Goal: Task Accomplishment & Management: Use online tool/utility

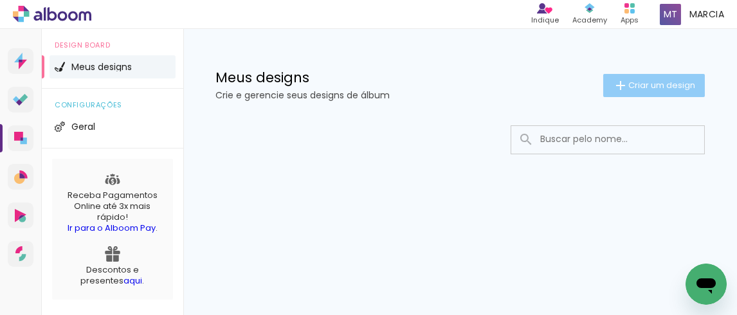
click at [622, 91] on iron-icon at bounding box center [620, 85] width 15 height 15
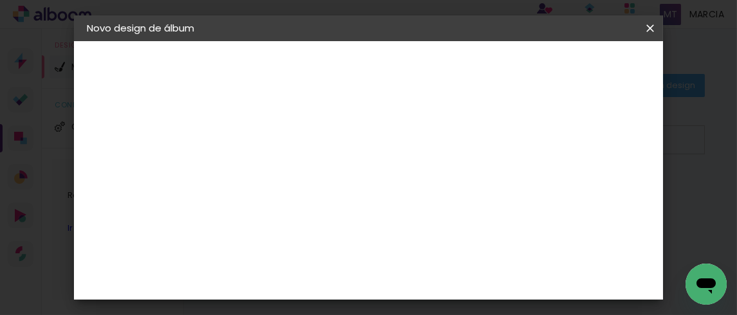
click at [297, 163] on input at bounding box center [297, 173] width 0 height 20
type input "1 ano"
type paper-input "1 ano"
click at [0, 0] on slot "Avançar" at bounding box center [0, 0] width 0 height 0
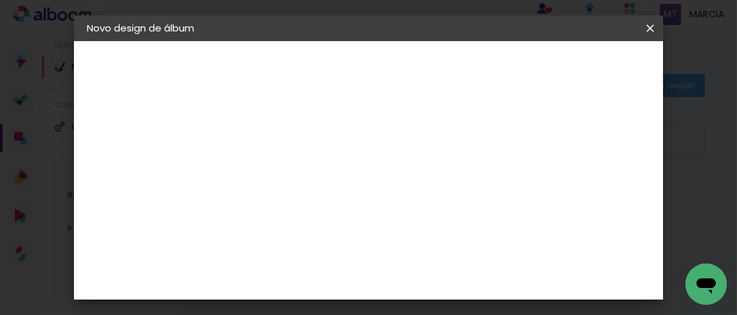
click at [0, 0] on slot "Avançar" at bounding box center [0, 0] width 0 height 0
click at [347, 214] on input "text" at bounding box center [322, 224] width 50 height 20
click at [378, 237] on paper-item "Prime" at bounding box center [446, 239] width 257 height 26
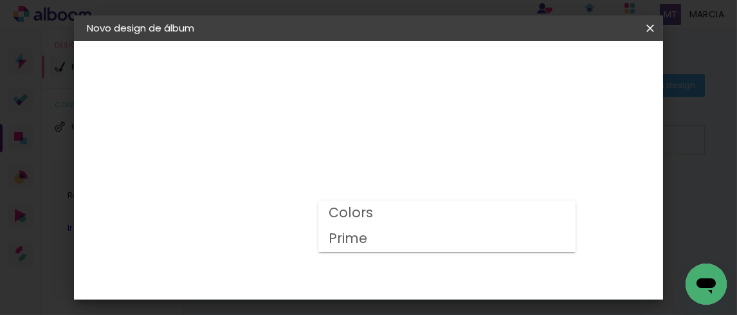
type input "Prime"
click at [0, 0] on slot "Avançar" at bounding box center [0, 0] width 0 height 0
click at [421, 78] on header "Revisão Verifique as configurações do seu álbum. Voltar Iniciar design" at bounding box center [331, 84] width 180 height 87
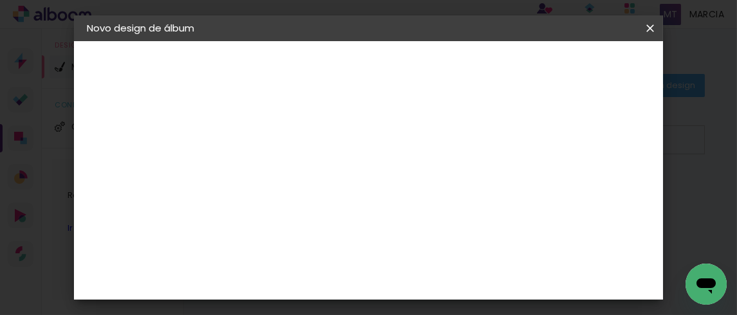
click at [413, 144] on div "Mostrar sangria" at bounding box center [376, 141] width 75 height 32
type paper-checkbox "on"
click at [440, 73] on span "Iniciar design" at bounding box center [425, 73] width 30 height 18
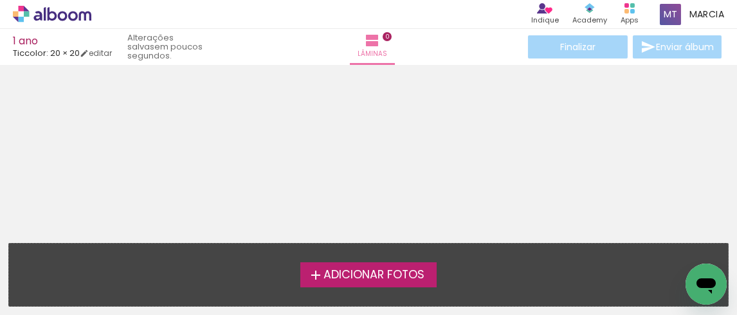
click at [380, 278] on span "Adicionar Fotos" at bounding box center [373, 275] width 101 height 12
click at [0, 0] on input "file" at bounding box center [0, 0] width 0 height 0
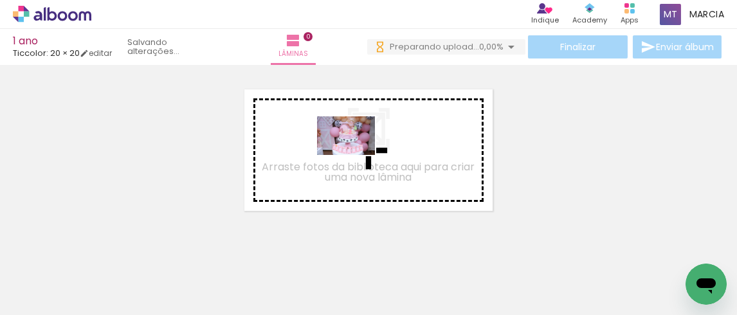
drag, startPoint x: 145, startPoint y: 272, endPoint x: 343, endPoint y: 179, distance: 218.9
click at [354, 155] on quentale-workspace at bounding box center [368, 157] width 737 height 315
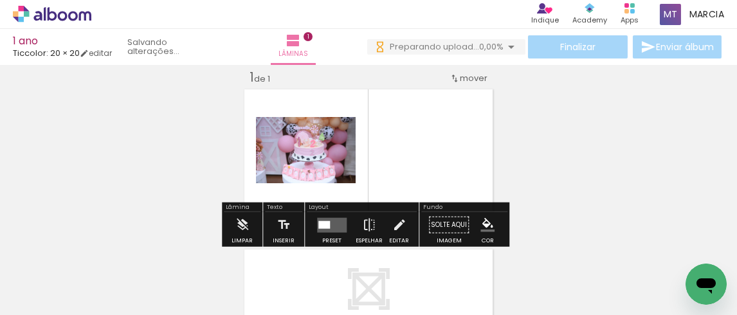
scroll to position [16, 0]
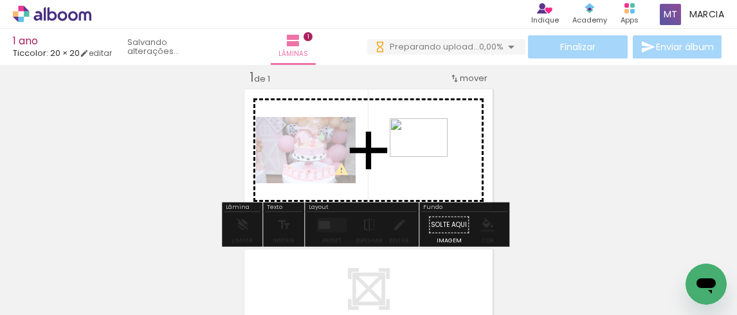
drag, startPoint x: 340, startPoint y: 281, endPoint x: 426, endPoint y: 159, distance: 149.1
click at [426, 159] on quentale-workspace at bounding box center [368, 157] width 737 height 315
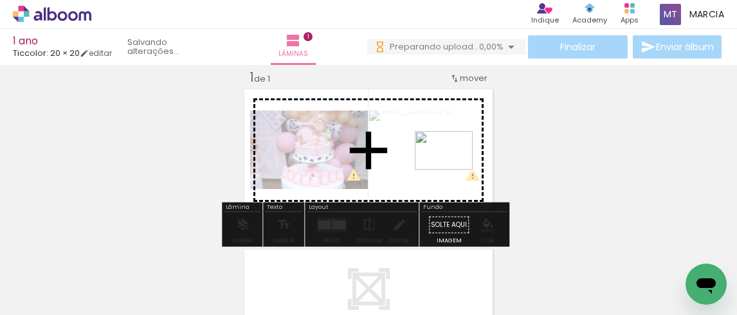
drag, startPoint x: 284, startPoint y: 278, endPoint x: 442, endPoint y: 172, distance: 190.4
click at [448, 170] on quentale-workspace at bounding box center [368, 157] width 737 height 315
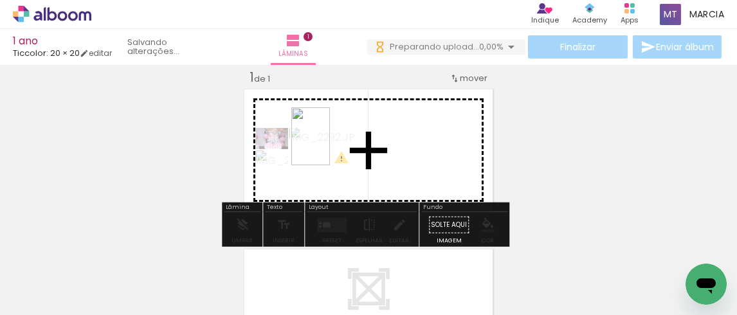
drag, startPoint x: 416, startPoint y: 282, endPoint x: 330, endPoint y: 146, distance: 160.7
click at [330, 146] on quentale-workspace at bounding box center [368, 157] width 737 height 315
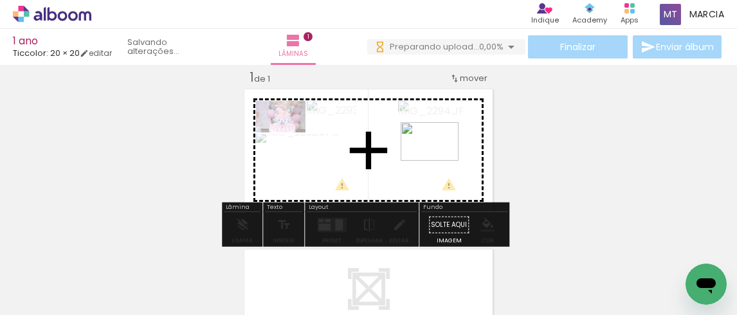
drag, startPoint x: 206, startPoint y: 270, endPoint x: 439, endPoint y: 161, distance: 257.7
click at [439, 161] on quentale-workspace at bounding box center [368, 157] width 737 height 315
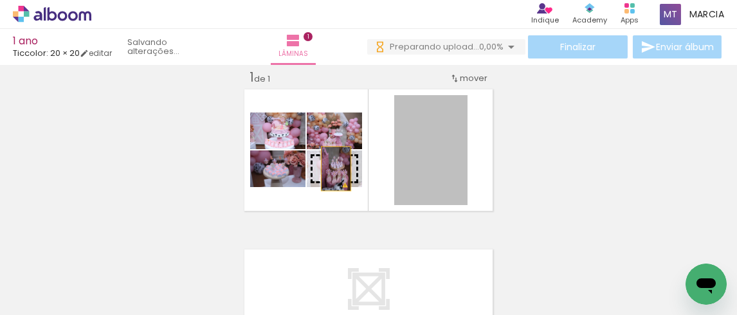
drag, startPoint x: 437, startPoint y: 167, endPoint x: 331, endPoint y: 168, distance: 105.5
click at [0, 0] on slot at bounding box center [0, 0] width 0 height 0
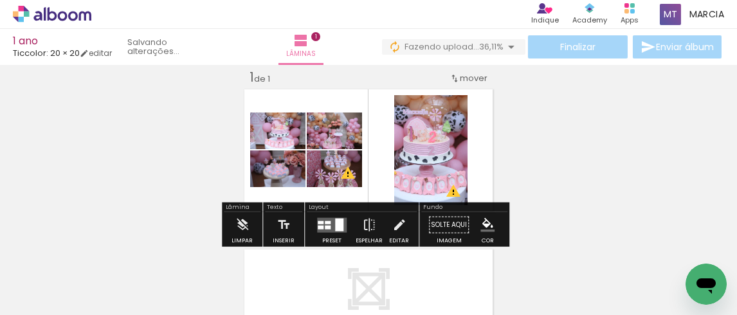
click at [533, 127] on div "Inserir lâmina 1 de 1 O Designbox precisará aumentar a sua imagem em 214% para …" at bounding box center [368, 213] width 737 height 321
click at [336, 226] on div at bounding box center [339, 224] width 8 height 13
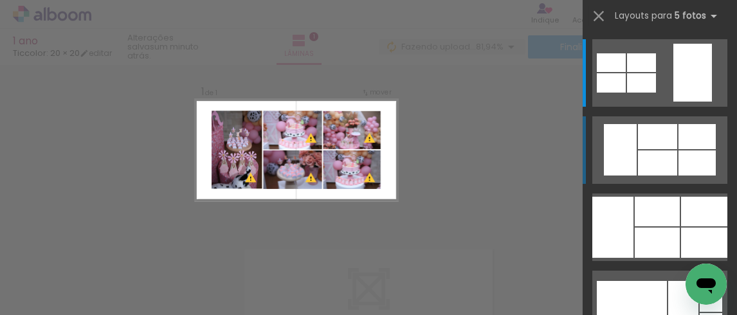
click at [638, 146] on div at bounding box center [657, 136] width 39 height 25
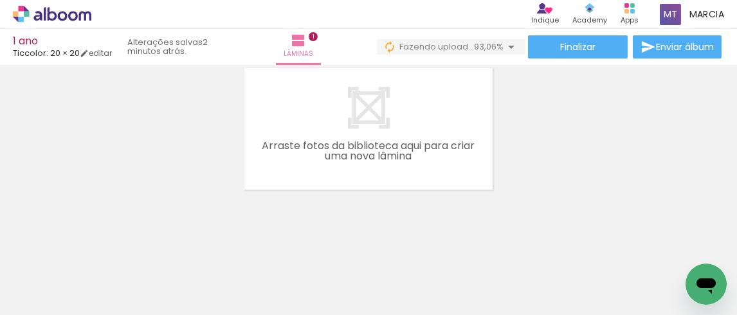
scroll to position [200, 0]
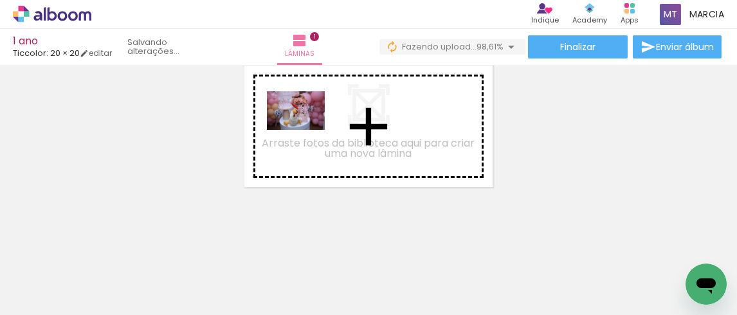
drag, startPoint x: 490, startPoint y: 278, endPoint x: 305, endPoint y: 130, distance: 236.9
click at [305, 130] on quentale-workspace at bounding box center [368, 157] width 737 height 315
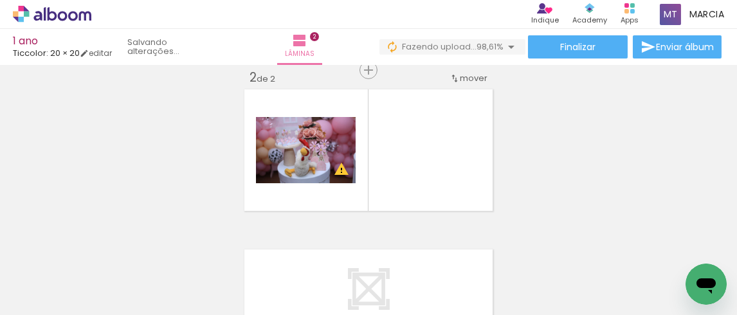
scroll to position [0, 491]
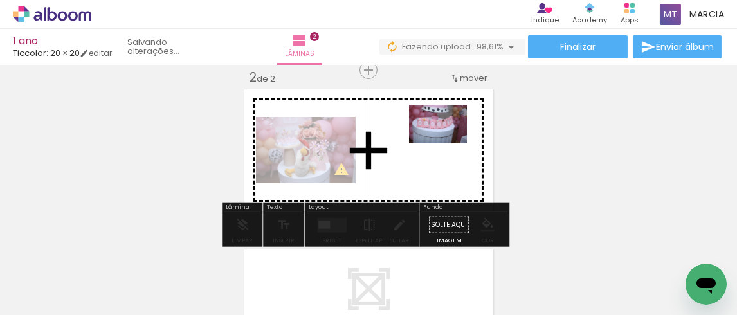
drag, startPoint x: 226, startPoint y: 276, endPoint x: 447, endPoint y: 143, distance: 258.7
click at [447, 143] on quentale-workspace at bounding box center [368, 157] width 737 height 315
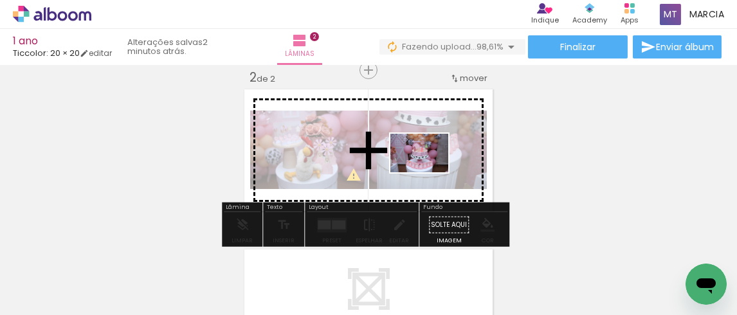
drag, startPoint x: 279, startPoint y: 273, endPoint x: 429, endPoint y: 172, distance: 180.6
click at [429, 172] on quentale-workspace at bounding box center [368, 157] width 737 height 315
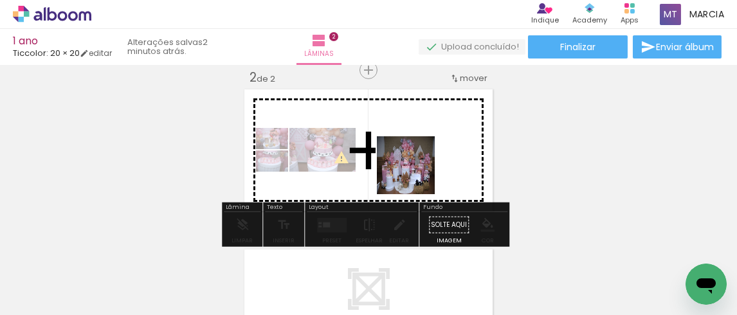
drag, startPoint x: 358, startPoint y: 278, endPoint x: 415, endPoint y: 165, distance: 126.8
click at [415, 165] on quentale-workspace at bounding box center [368, 157] width 737 height 315
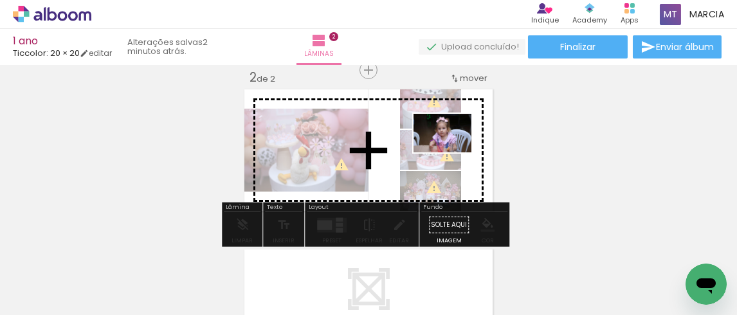
drag, startPoint x: 427, startPoint y: 279, endPoint x: 452, endPoint y: 152, distance: 129.1
click at [452, 152] on quentale-workspace at bounding box center [368, 157] width 737 height 315
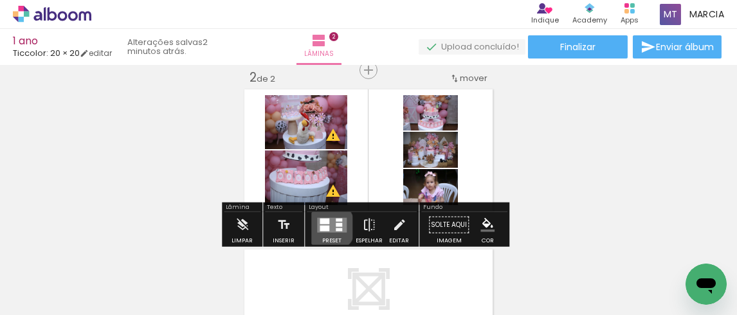
click at [326, 226] on quentale-layouter at bounding box center [332, 224] width 30 height 15
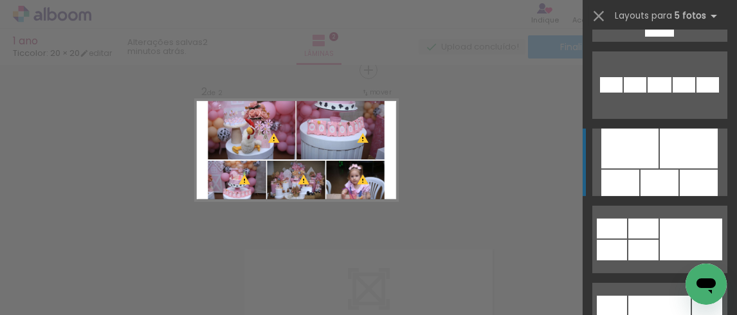
scroll to position [707, 0]
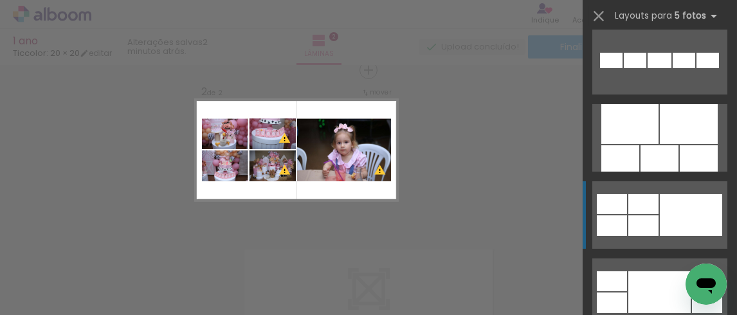
click at [645, 233] on div at bounding box center [643, 225] width 30 height 21
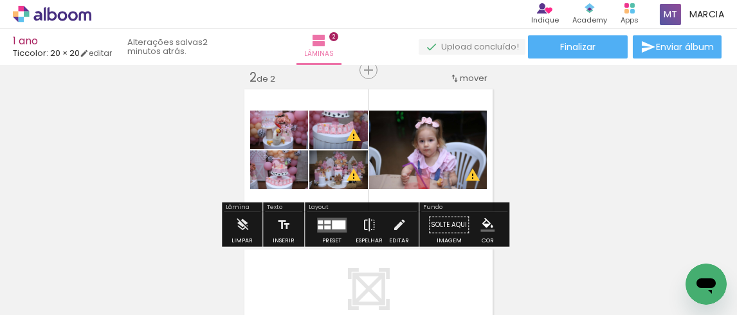
click at [575, 278] on div at bounding box center [575, 272] width 64 height 42
click at [520, 145] on div "Inserir lâmina 1 de 2 Inserir lâmina 2 de 2 O Designbox precisará aumentar a su…" at bounding box center [368, 133] width 737 height 481
click at [537, 130] on div "Inserir lâmina 1 de 2 Inserir lâmina 2 de 2 O Designbox precisará aumentar a su…" at bounding box center [368, 133] width 737 height 481
click at [364, 72] on span "Inserir lâmina" at bounding box center [374, 70] width 50 height 8
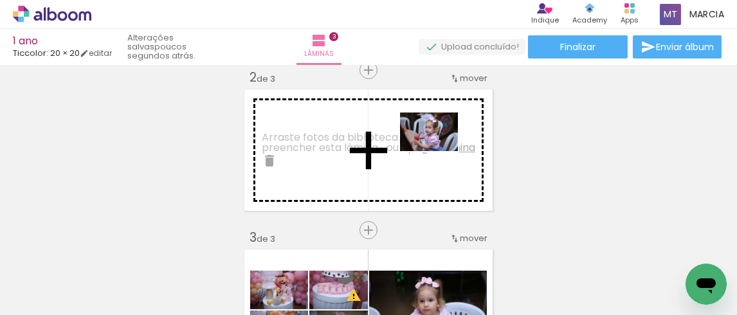
drag, startPoint x: 574, startPoint y: 280, endPoint x: 438, endPoint y: 151, distance: 186.5
click at [438, 151] on quentale-workspace at bounding box center [368, 157] width 737 height 315
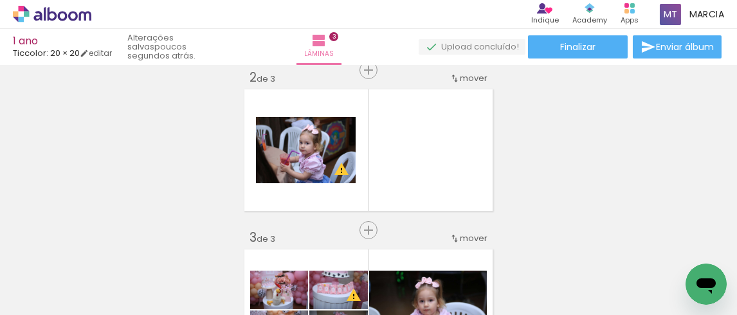
scroll to position [0, 867]
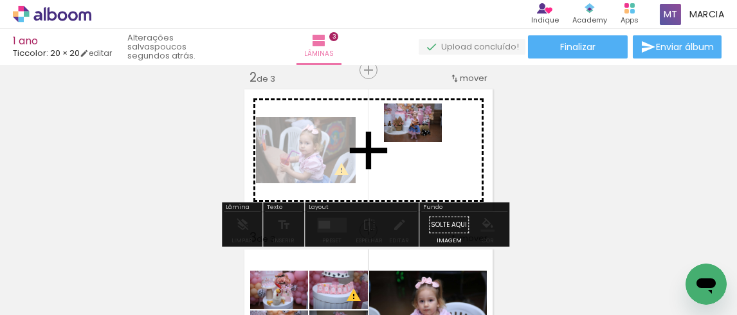
drag, startPoint x: 491, startPoint y: 282, endPoint x: 421, endPoint y: 136, distance: 161.3
click at [421, 136] on quentale-workspace at bounding box center [368, 157] width 737 height 315
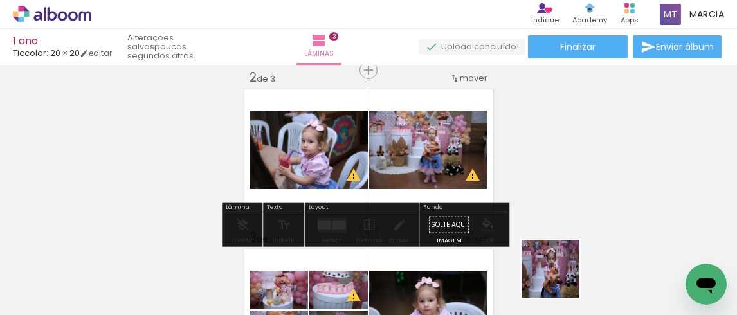
drag, startPoint x: 567, startPoint y: 281, endPoint x: 560, endPoint y: 278, distance: 7.5
click at [560, 278] on div at bounding box center [559, 272] width 64 height 42
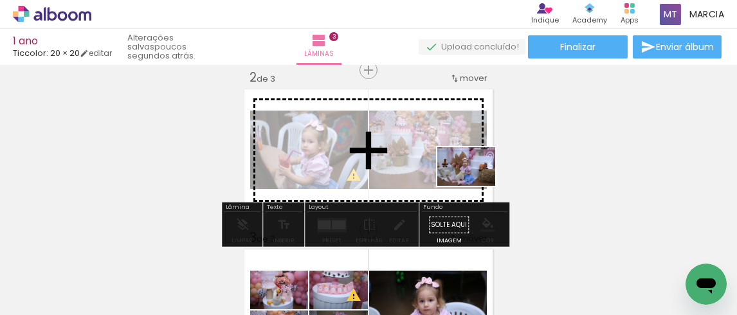
drag, startPoint x: 641, startPoint y: 276, endPoint x: 464, endPoint y: 208, distance: 190.1
click at [450, 162] on quentale-workspace at bounding box center [368, 157] width 737 height 315
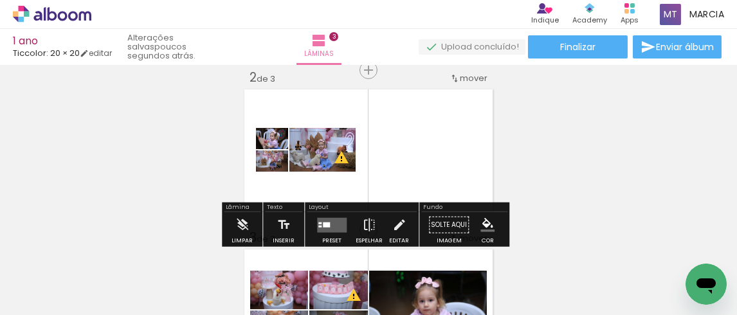
scroll to position [0, 1211]
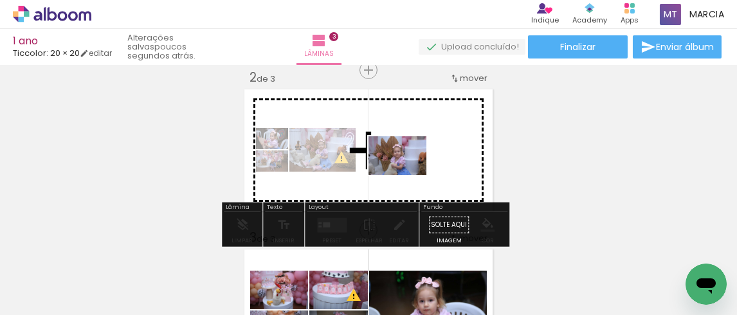
drag, startPoint x: 495, startPoint y: 279, endPoint x: 422, endPoint y: 169, distance: 131.8
click at [409, 168] on quentale-workspace at bounding box center [368, 157] width 737 height 315
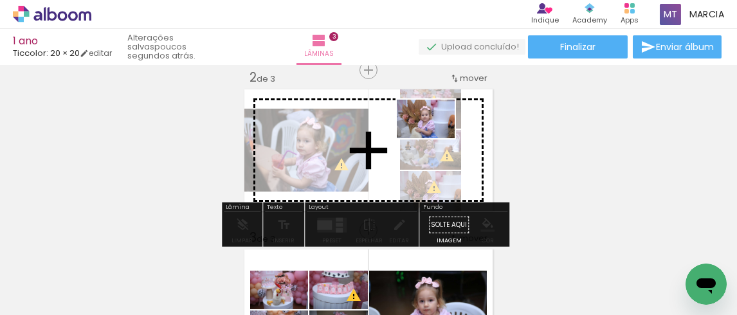
drag, startPoint x: 644, startPoint y: 275, endPoint x: 432, endPoint y: 165, distance: 239.0
click at [428, 149] on quentale-workspace at bounding box center [368, 157] width 737 height 315
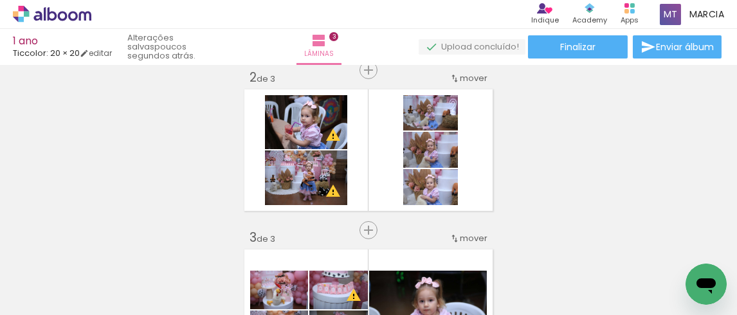
scroll to position [0, 1535]
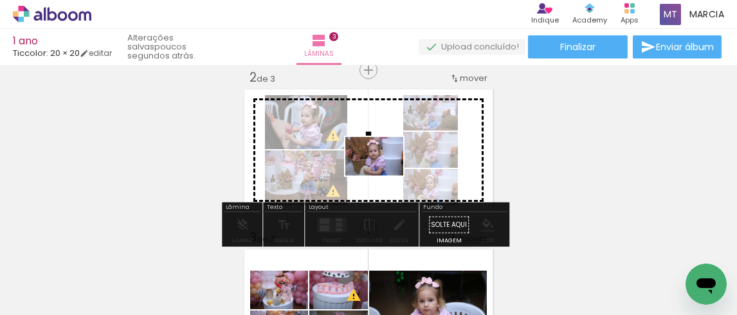
drag, startPoint x: 389, startPoint y: 281, endPoint x: 374, endPoint y: 159, distance: 123.1
click at [374, 159] on quentale-workspace at bounding box center [368, 157] width 737 height 315
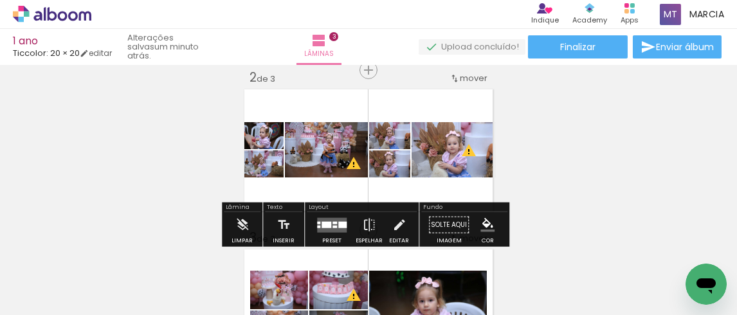
click at [334, 222] on quentale-layouter at bounding box center [332, 224] width 30 height 15
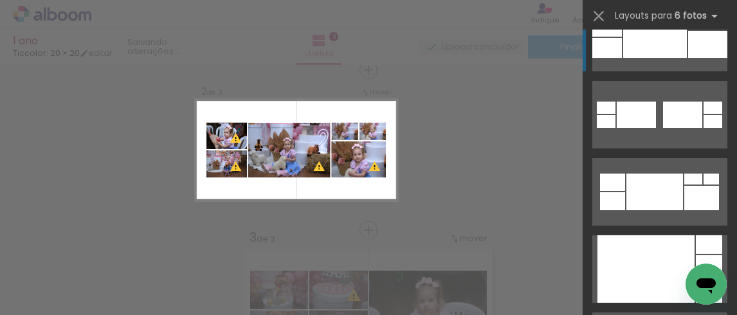
scroll to position [578, 0]
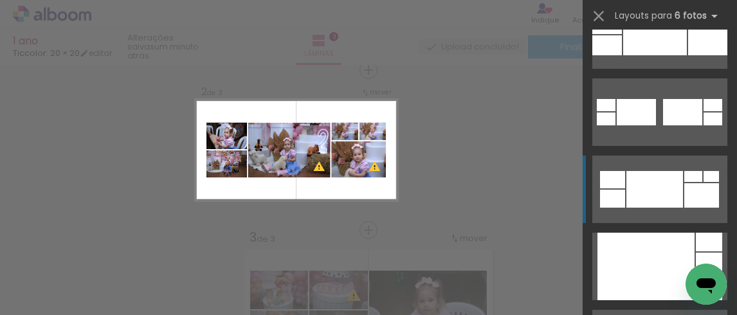
click at [640, 186] on div at bounding box center [654, 189] width 57 height 37
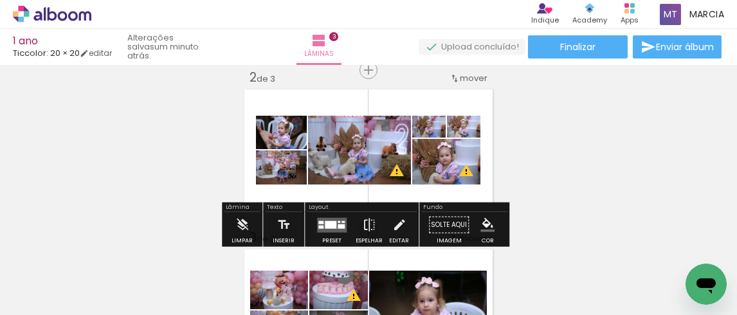
click at [450, 175] on div at bounding box center [453, 172] width 15 height 13
click at [450, 189] on paper-item at bounding box center [453, 193] width 23 height 9
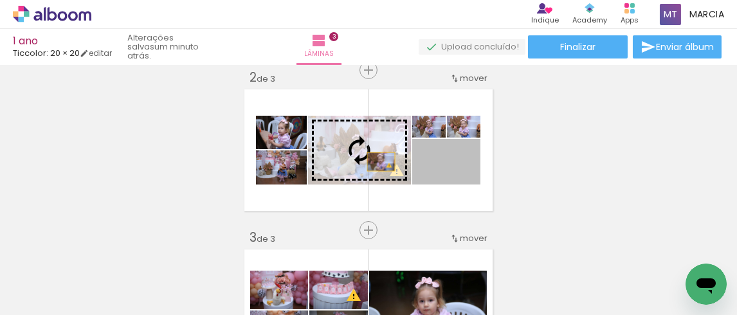
drag, startPoint x: 462, startPoint y: 178, endPoint x: 375, endPoint y: 160, distance: 88.6
click at [0, 0] on slot at bounding box center [0, 0] width 0 height 0
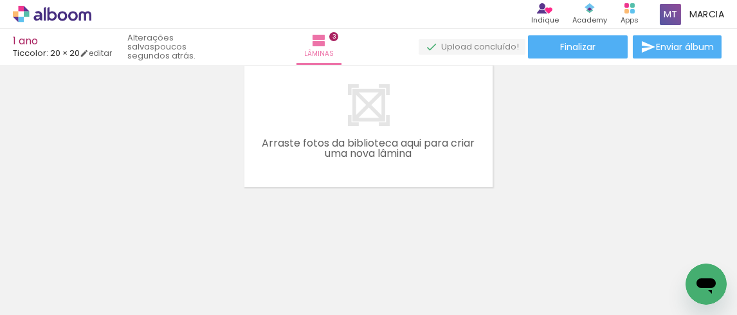
scroll to position [0, 2179]
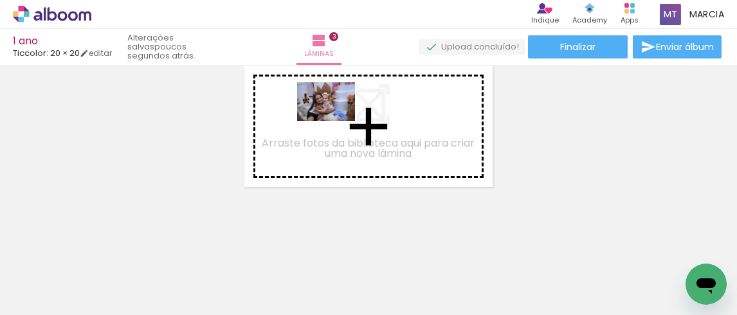
drag, startPoint x: 342, startPoint y: 276, endPoint x: 336, endPoint y: 121, distance: 155.7
click at [336, 121] on quentale-workspace at bounding box center [368, 157] width 737 height 315
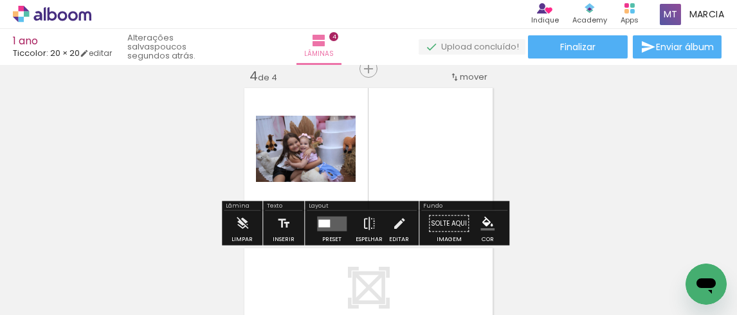
scroll to position [496, 0]
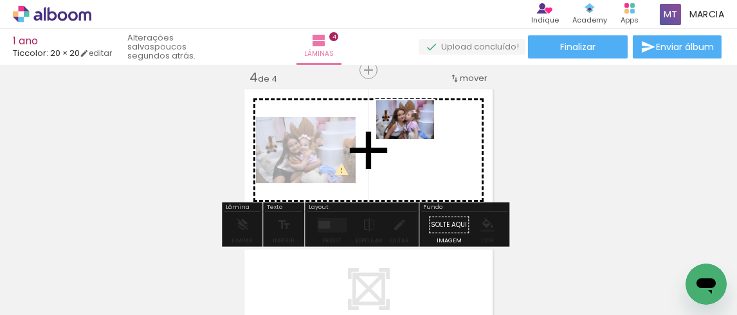
drag, startPoint x: 617, startPoint y: 278, endPoint x: 419, endPoint y: 198, distance: 214.3
click at [413, 139] on quentale-workspace at bounding box center [368, 157] width 737 height 315
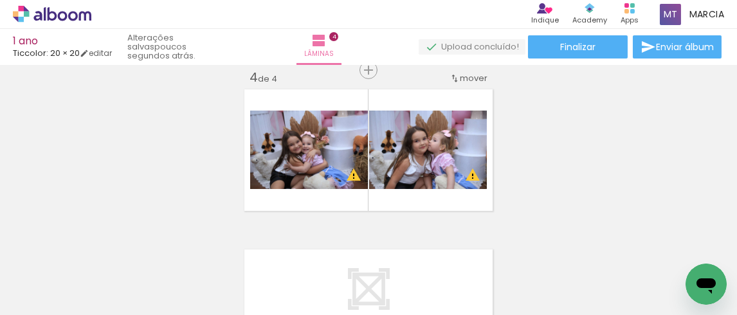
scroll to position [0, 2572]
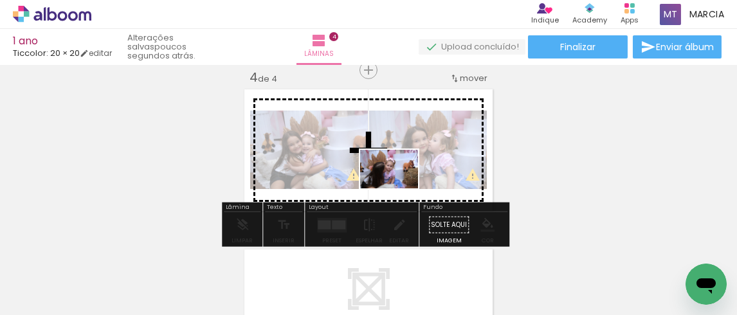
drag, startPoint x: 428, startPoint y: 280, endPoint x: 401, endPoint y: 181, distance: 103.3
click at [401, 181] on quentale-workspace at bounding box center [368, 157] width 737 height 315
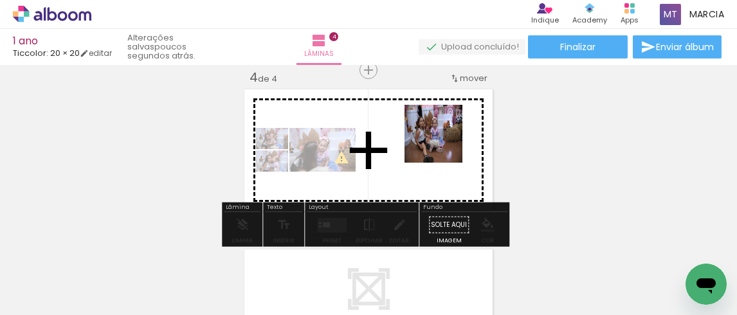
drag, startPoint x: 516, startPoint y: 280, endPoint x: 424, endPoint y: 127, distance: 178.5
click at [424, 127] on quentale-workspace at bounding box center [368, 157] width 737 height 315
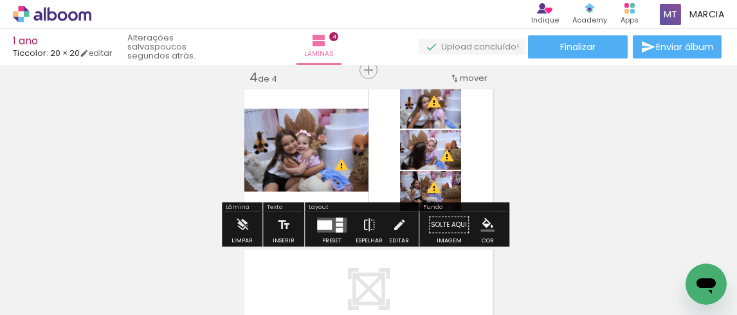
scroll to position [0, 2828]
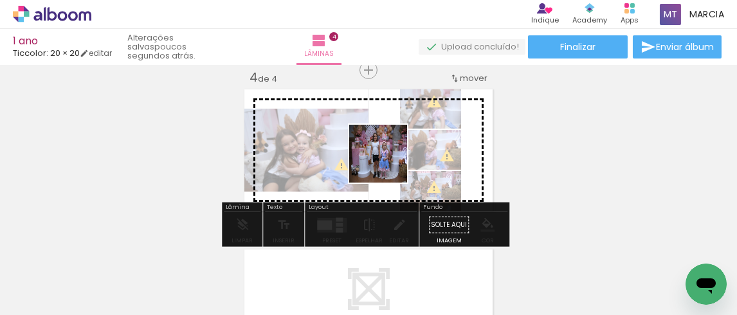
drag, startPoint x: 406, startPoint y: 270, endPoint x: 385, endPoint y: 216, distance: 58.0
click at [381, 158] on quentale-workspace at bounding box center [368, 157] width 737 height 315
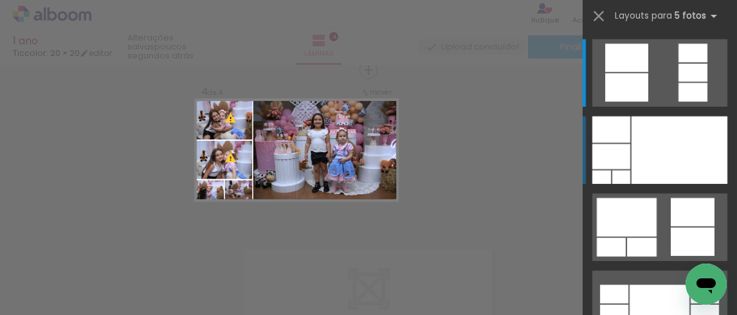
scroll to position [0, 2828]
click at [665, 158] on div at bounding box center [679, 150] width 96 height 68
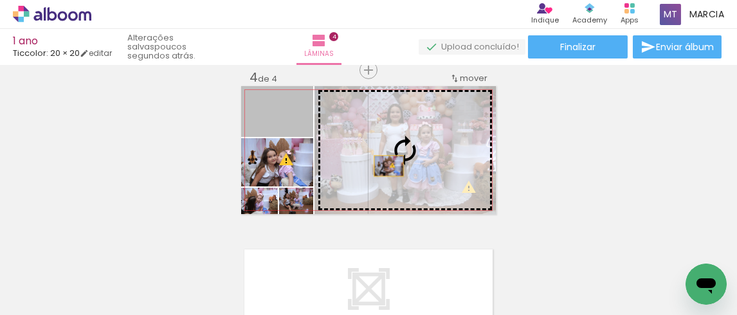
drag, startPoint x: 300, startPoint y: 131, endPoint x: 384, endPoint y: 166, distance: 91.3
click at [0, 0] on slot at bounding box center [0, 0] width 0 height 0
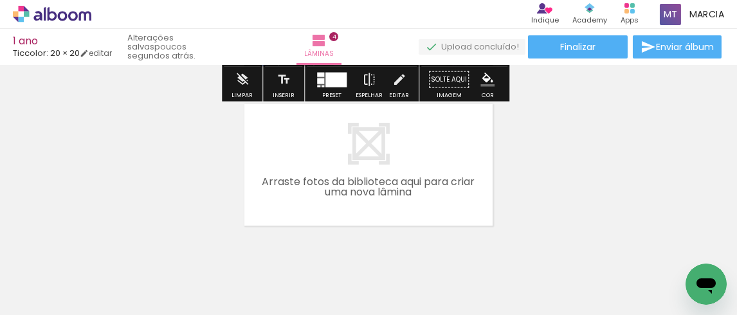
scroll to position [680, 0]
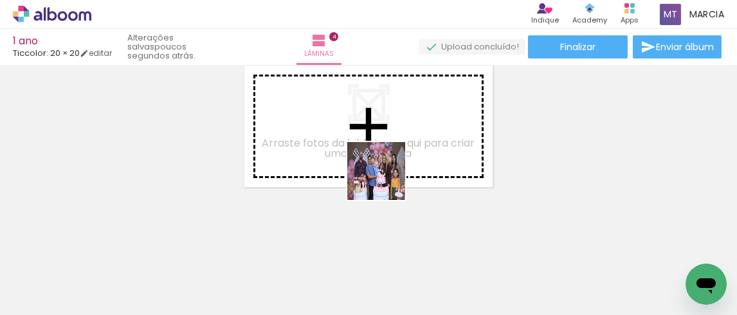
drag, startPoint x: 414, startPoint y: 283, endPoint x: 377, endPoint y: 145, distance: 143.2
click at [377, 145] on quentale-workspace at bounding box center [368, 157] width 737 height 315
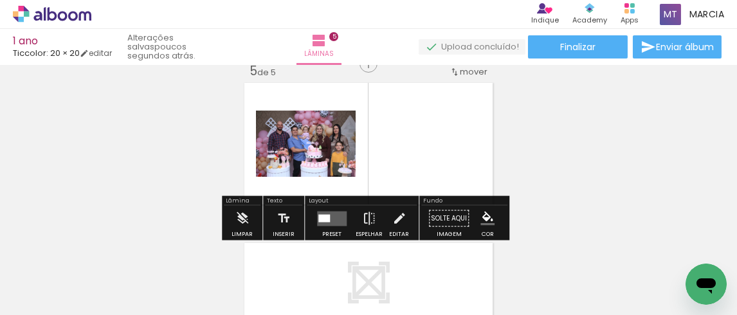
scroll to position [656, 0]
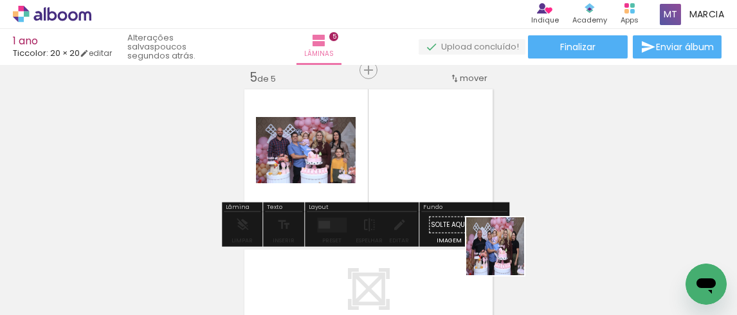
drag, startPoint x: 548, startPoint y: 280, endPoint x: 417, endPoint y: 164, distance: 174.9
click at [417, 164] on quentale-workspace at bounding box center [368, 157] width 737 height 315
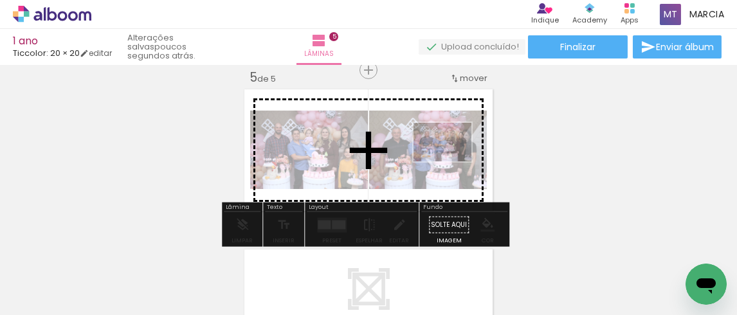
drag, startPoint x: 559, startPoint y: 268, endPoint x: 471, endPoint y: 183, distance: 122.3
click at [451, 160] on quentale-workspace at bounding box center [368, 157] width 737 height 315
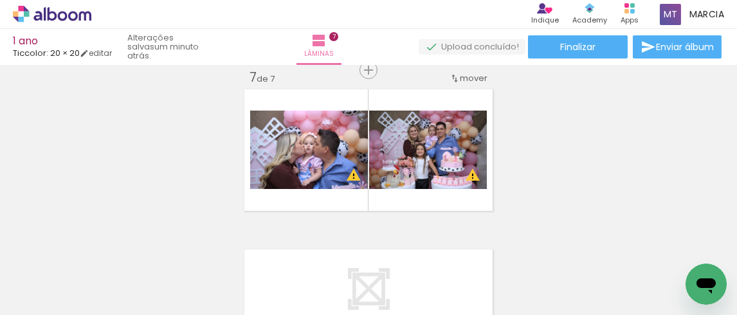
scroll to position [0, 3840]
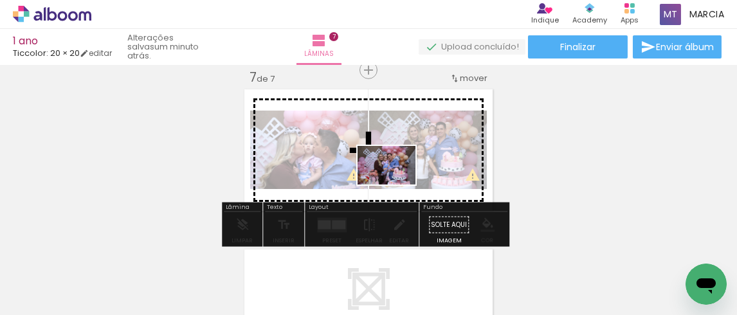
drag, startPoint x: 620, startPoint y: 275, endPoint x: 383, endPoint y: 179, distance: 255.9
click at [383, 179] on quentale-workspace at bounding box center [368, 157] width 737 height 315
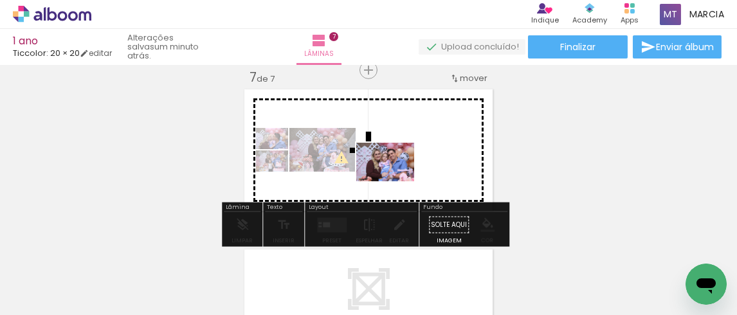
drag, startPoint x: 682, startPoint y: 280, endPoint x: 392, endPoint y: 171, distance: 309.7
click at [392, 171] on quentale-workspace at bounding box center [368, 157] width 737 height 315
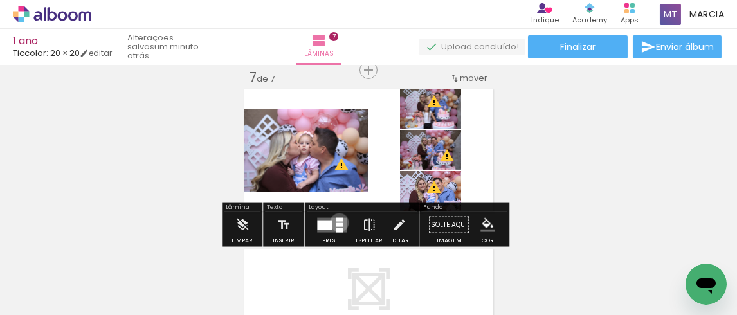
click at [336, 222] on div at bounding box center [339, 224] width 7 height 4
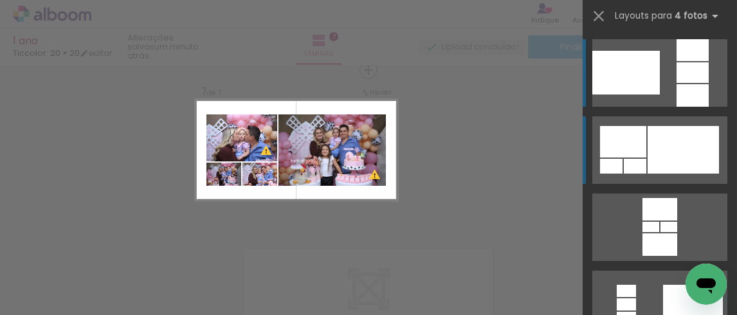
click at [671, 151] on div at bounding box center [682, 150] width 71 height 48
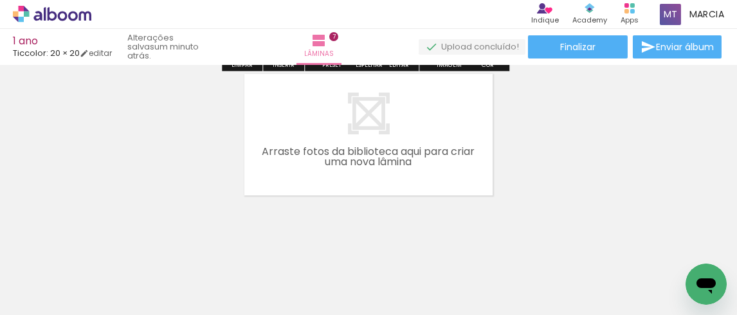
scroll to position [1161, 0]
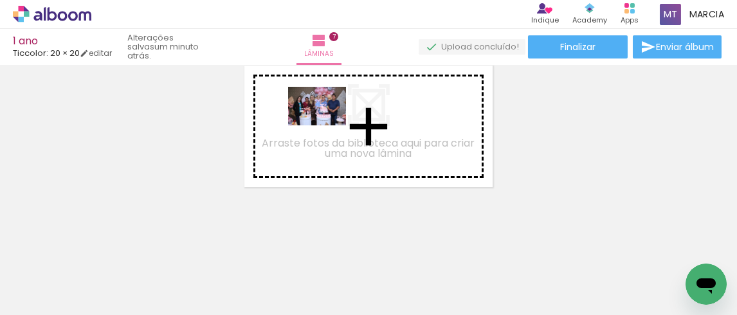
drag, startPoint x: 437, startPoint y: 232, endPoint x: 397, endPoint y: 200, distance: 51.2
click at [321, 114] on quentale-workspace at bounding box center [368, 157] width 737 height 315
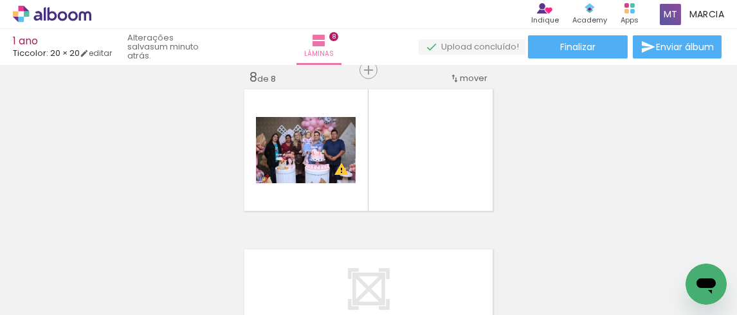
scroll to position [0, 2509]
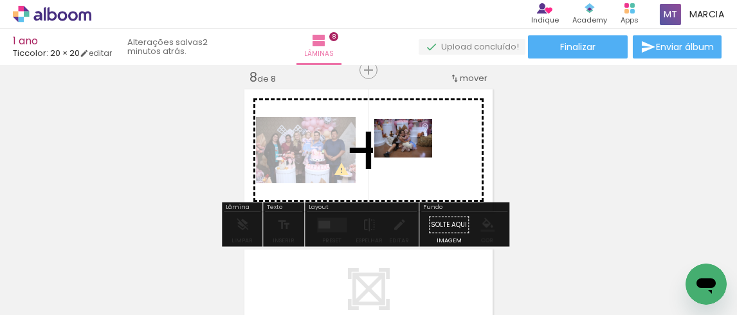
drag, startPoint x: 226, startPoint y: 278, endPoint x: 413, endPoint y: 158, distance: 221.9
click at [413, 158] on quentale-workspace at bounding box center [368, 157] width 737 height 315
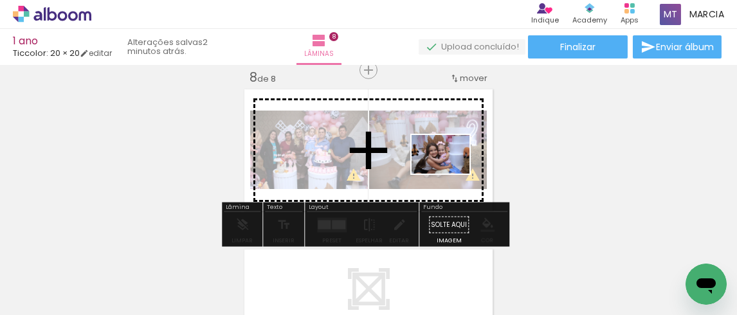
drag, startPoint x: 131, startPoint y: 276, endPoint x: 477, endPoint y: 241, distance: 347.7
click at [442, 169] on quentale-workspace at bounding box center [368, 157] width 737 height 315
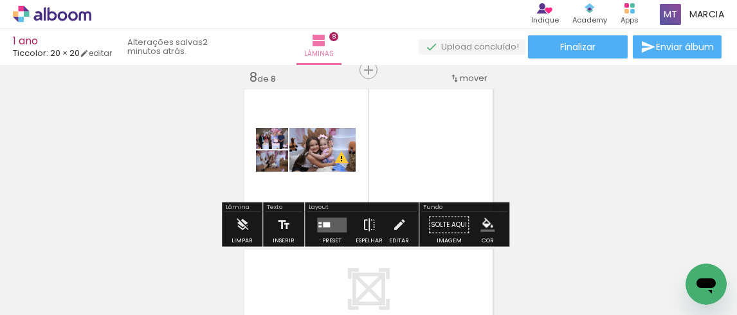
scroll to position [0, 1873]
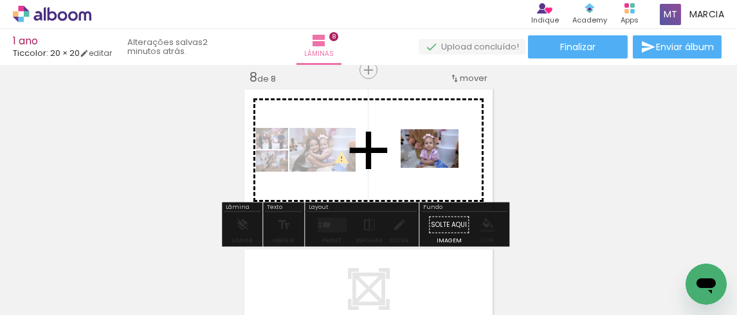
drag, startPoint x: 420, startPoint y: 282, endPoint x: 458, endPoint y: 206, distance: 84.0
click at [438, 165] on quentale-workspace at bounding box center [368, 157] width 737 height 315
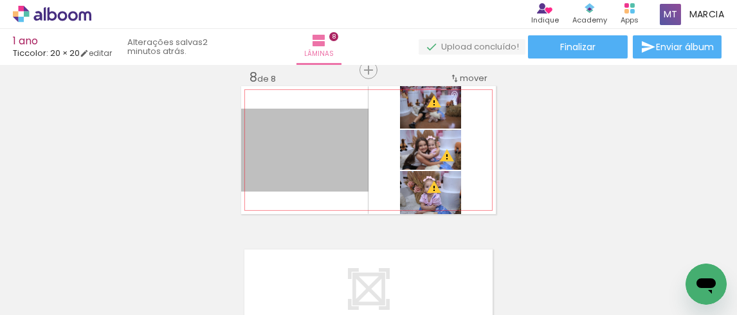
drag, startPoint x: 331, startPoint y: 141, endPoint x: 307, endPoint y: 341, distance: 202.1
click at [307, 314] on html "link( href="../../bower_components/polymer/polymer.html" rel="import" ) picture…" at bounding box center [368, 157] width 737 height 315
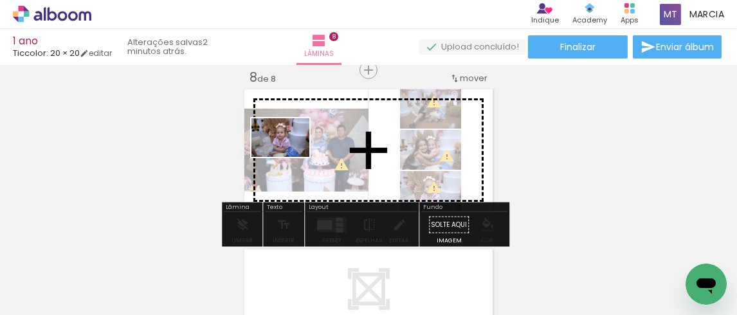
drag, startPoint x: 492, startPoint y: 284, endPoint x: 290, endPoint y: 157, distance: 238.3
click at [290, 157] on quentale-workspace at bounding box center [368, 157] width 737 height 315
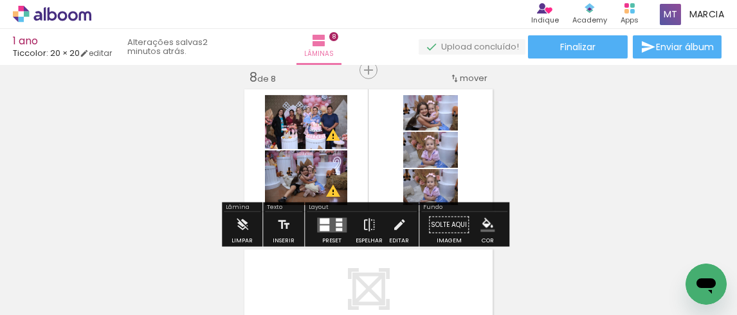
drag, startPoint x: 301, startPoint y: 93, endPoint x: 301, endPoint y: 102, distance: 8.4
click at [301, 102] on quentale-layouter at bounding box center [368, 150] width 255 height 128
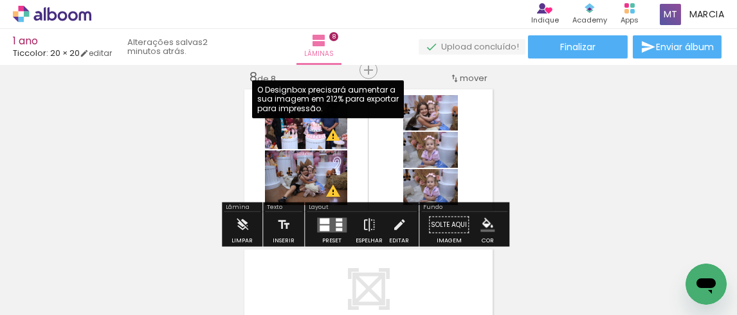
click at [331, 138] on quentale-photo at bounding box center [306, 122] width 82 height 54
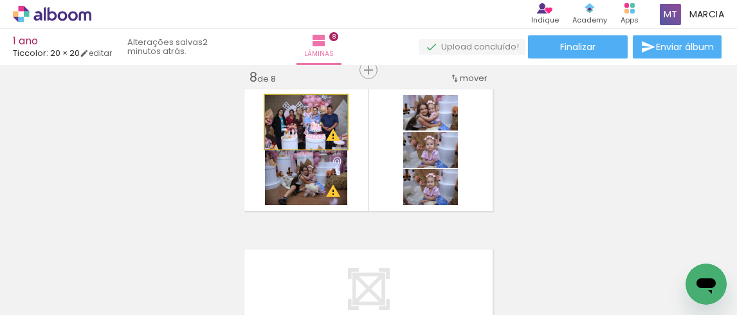
click at [334, 136] on quentale-photo at bounding box center [306, 122] width 82 height 54
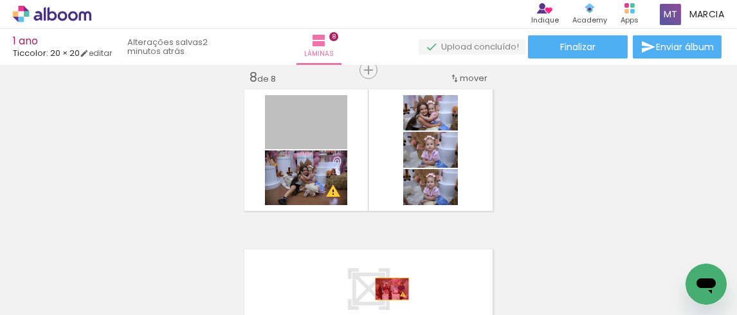
drag, startPoint x: 338, startPoint y: 139, endPoint x: 412, endPoint y: 293, distance: 171.1
click at [387, 288] on quentale-workspace at bounding box center [368, 157] width 737 height 315
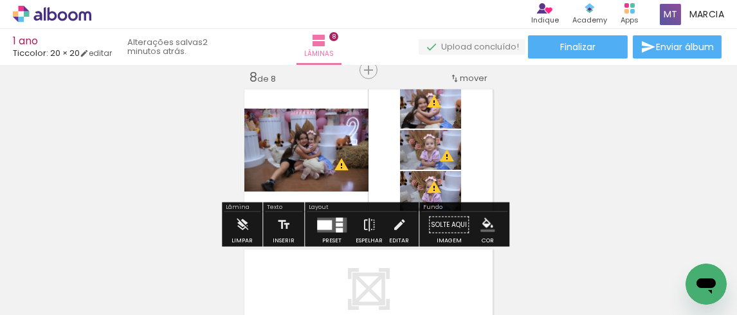
click at [327, 223] on div at bounding box center [324, 225] width 15 height 10
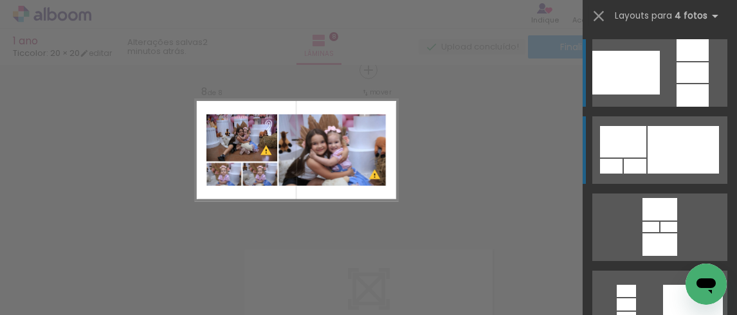
click at [687, 150] on div at bounding box center [682, 150] width 71 height 48
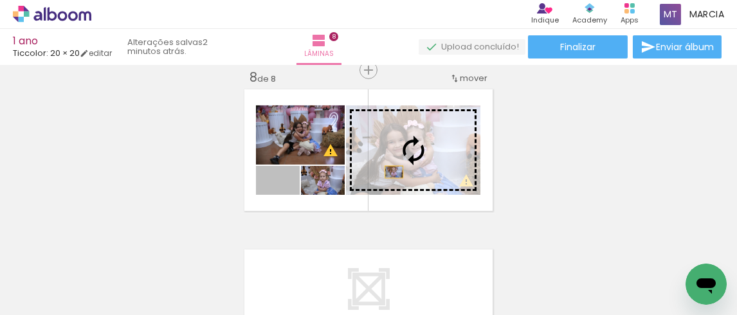
drag, startPoint x: 290, startPoint y: 178, endPoint x: 389, endPoint y: 172, distance: 99.2
click at [0, 0] on slot at bounding box center [0, 0] width 0 height 0
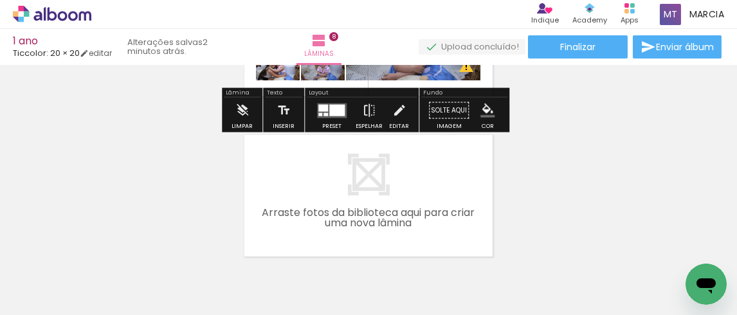
scroll to position [1265, 0]
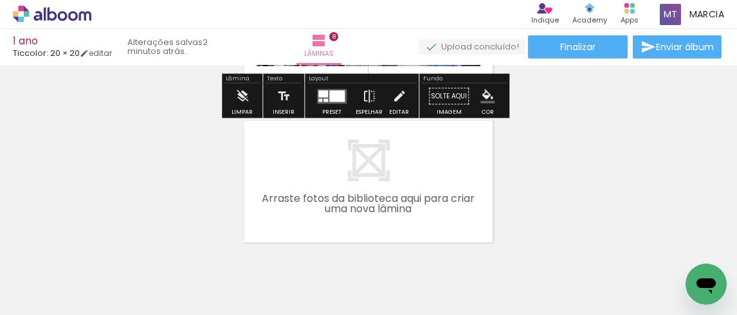
click at [440, 170] on quentale-layouter at bounding box center [368, 182] width 255 height 128
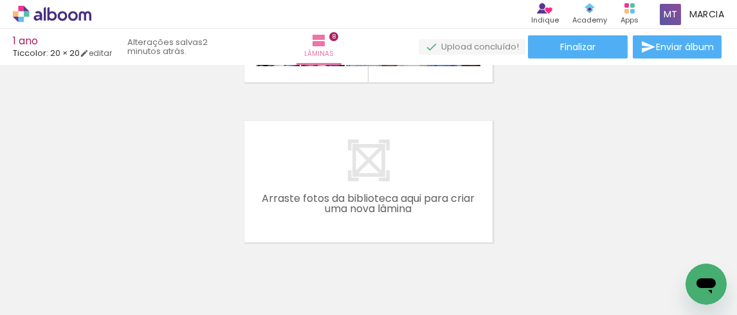
click at [390, 178] on quentale-layouter at bounding box center [368, 182] width 255 height 128
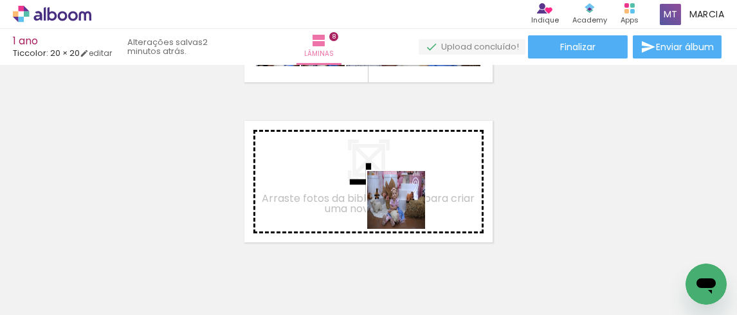
drag, startPoint x: 401, startPoint y: 235, endPoint x: 425, endPoint y: 241, distance: 25.3
click at [415, 186] on quentale-workspace at bounding box center [368, 157] width 737 height 315
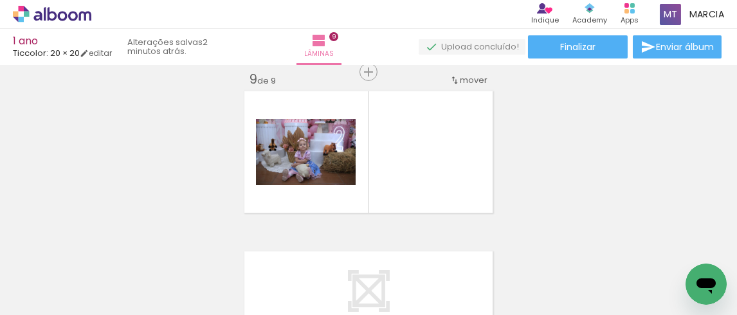
scroll to position [1297, 0]
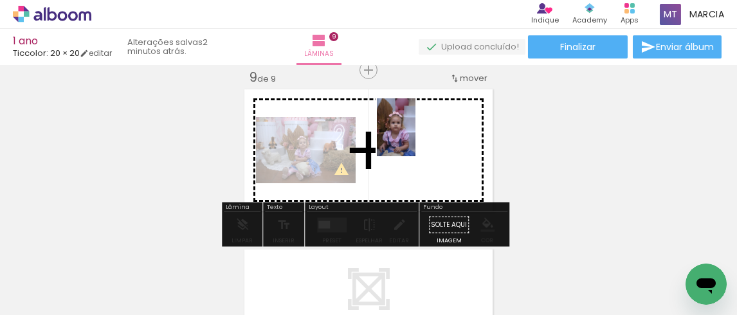
drag, startPoint x: 570, startPoint y: 278, endPoint x: 446, endPoint y: 192, distance: 152.0
click at [426, 140] on quentale-workspace at bounding box center [368, 157] width 737 height 315
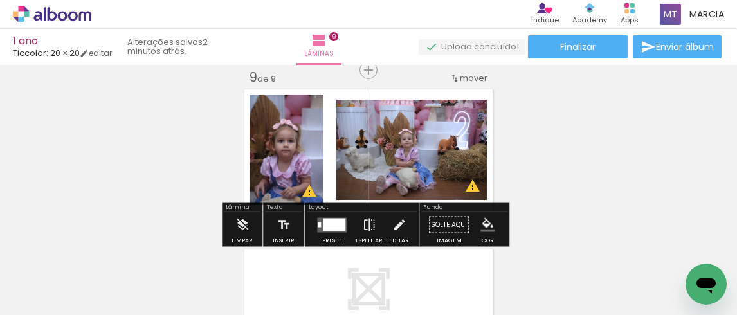
click at [328, 218] on div at bounding box center [334, 224] width 23 height 13
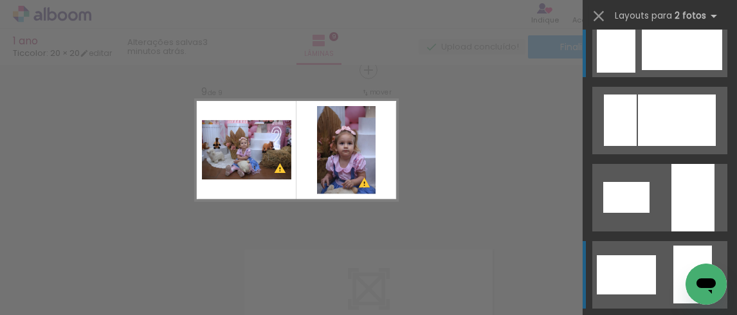
scroll to position [0, 0]
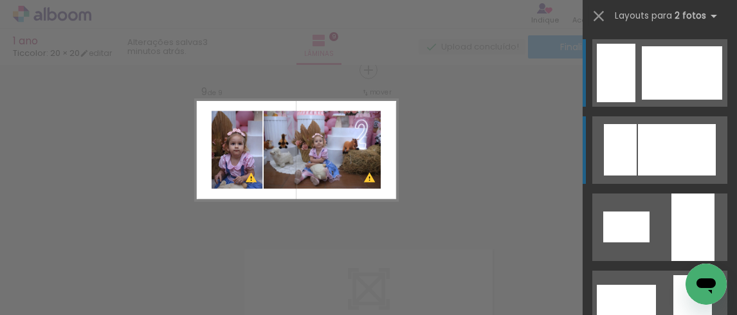
click at [673, 128] on div at bounding box center [677, 149] width 78 height 51
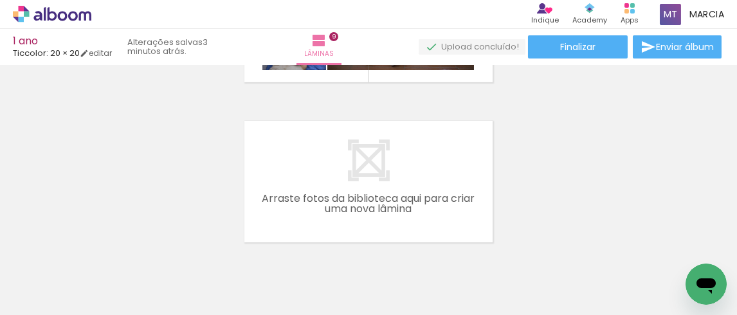
scroll to position [0, 1207]
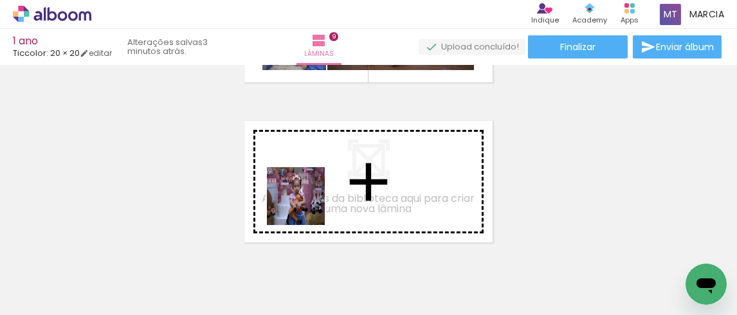
drag, startPoint x: 292, startPoint y: 233, endPoint x: 309, endPoint y: 201, distance: 36.2
click at [309, 201] on quentale-workspace at bounding box center [368, 157] width 737 height 315
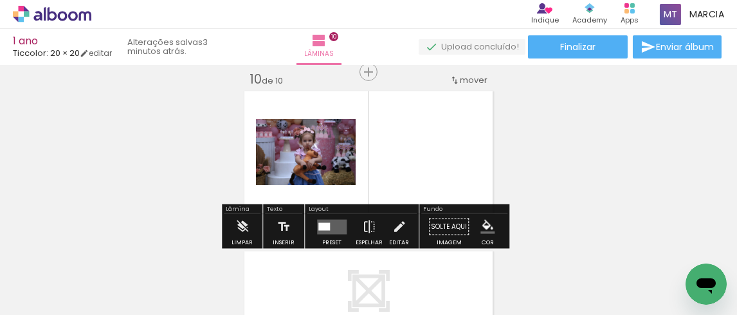
scroll to position [1457, 0]
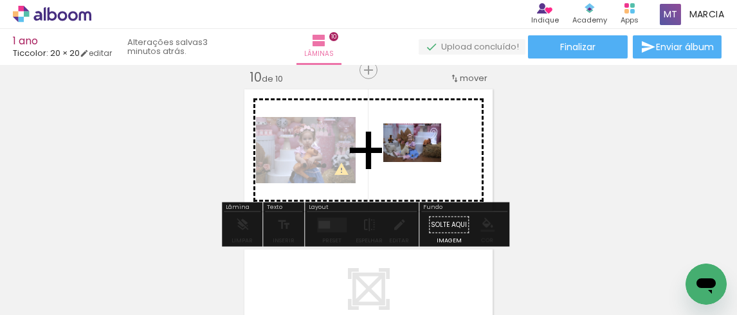
drag, startPoint x: 370, startPoint y: 282, endPoint x: 433, endPoint y: 208, distance: 97.6
click at [421, 159] on quentale-workspace at bounding box center [368, 157] width 737 height 315
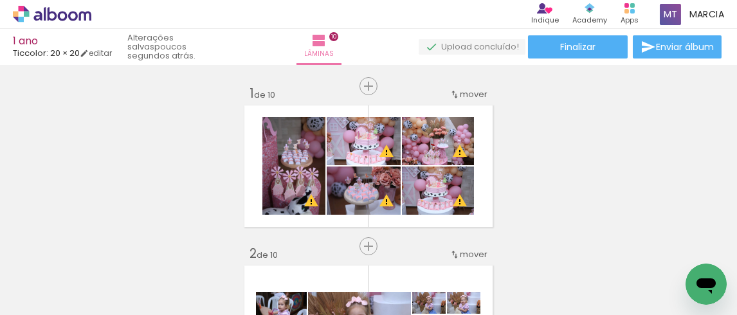
scroll to position [0, 0]
click at [595, 52] on paper-button "Finalizar" at bounding box center [578, 46] width 100 height 23
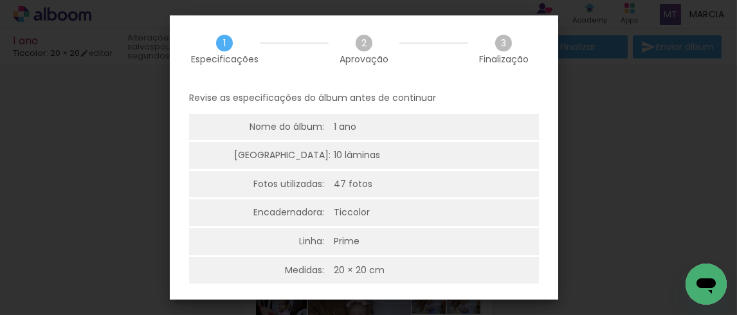
scroll to position [48, 0]
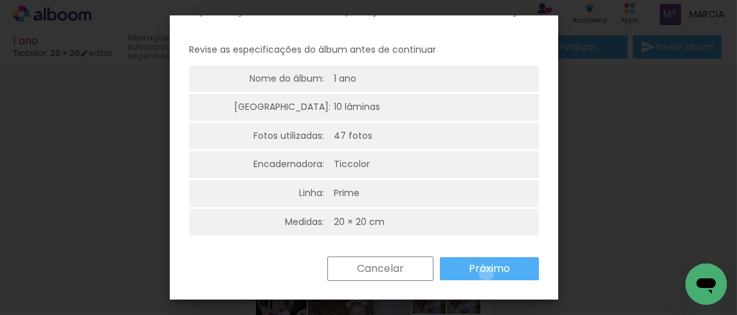
click at [0, 0] on slot "Próximo" at bounding box center [0, 0] width 0 height 0
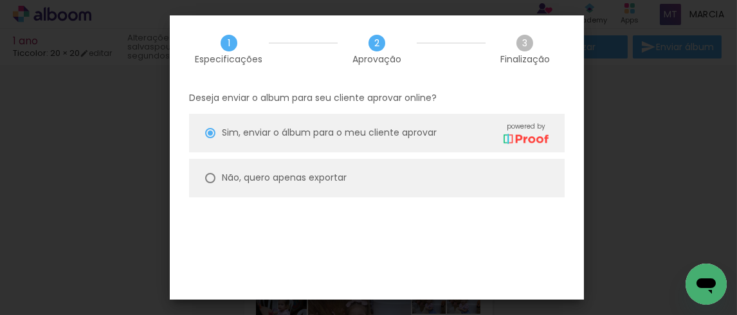
click at [520, 136] on img at bounding box center [525, 139] width 45 height 10
type paper-radio-button "on"
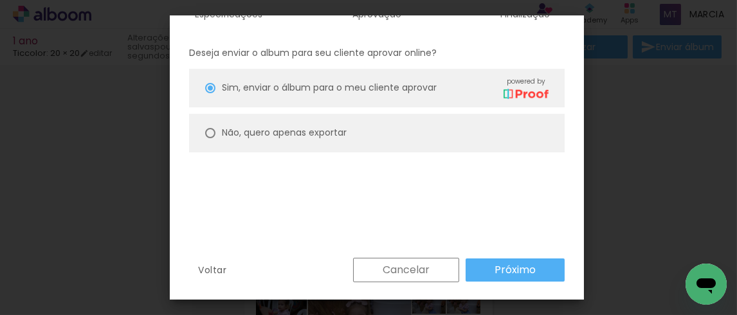
scroll to position [46, 0]
click at [0, 0] on slot "Próximo" at bounding box center [0, 0] width 0 height 0
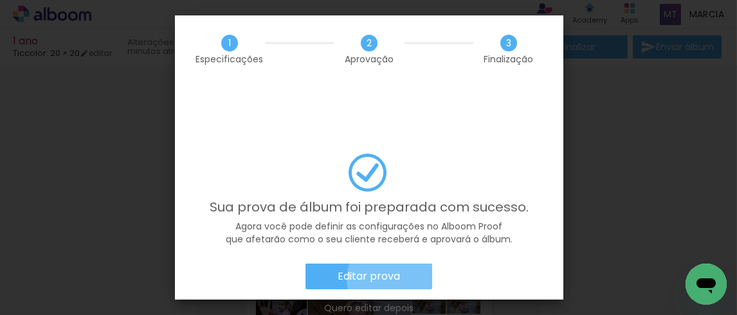
click at [0, 0] on slot "Editar prova" at bounding box center [0, 0] width 0 height 0
